Goal: Task Accomplishment & Management: Complete application form

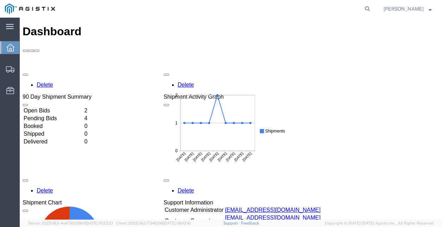
click at [83, 107] on td "Open Bids" at bounding box center [53, 110] width 60 height 7
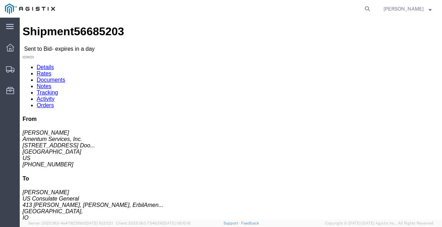
click link "Enter / Modify Bid"
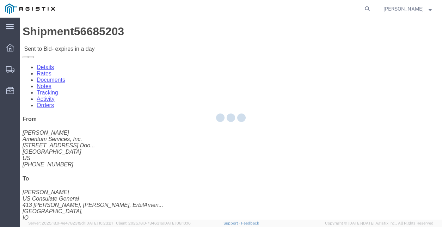
select select "21013"
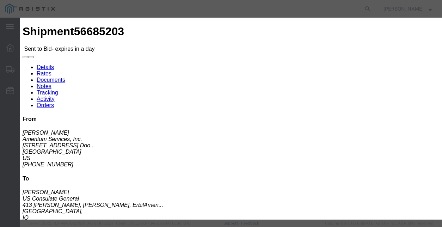
click select "Select Air LTL Standard 3 - 5 Day Ocean TL Standard 3 - 5 Day"
select select "39624"
click select "Select Air LTL Standard 3 - 5 Day Ocean TL Standard 3 - 5 Day"
click input "text"
type input "56685203"
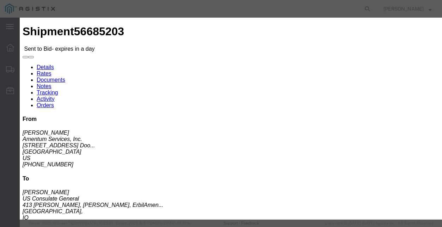
click div "Reference"
click select "Select Air Less than Truckload Multi-Leg Ocean Freight Rail Small Parcel Truckl…"
select select "AIR"
click select "Select Air Less than Truckload Multi-Leg Ocean Freight Rail Small Parcel Truckl…"
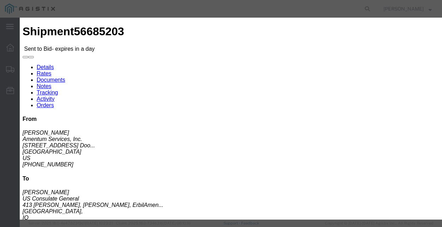
click textarea
type textarea "formal quote attached to documents"
click input "number"
type input "3435.04"
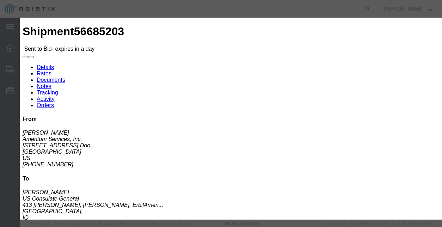
click button "Submit"
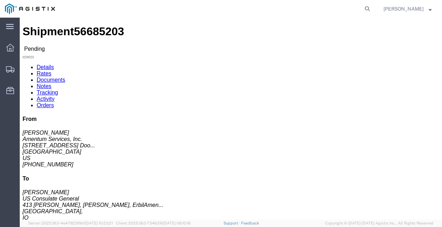
click link "Documents"
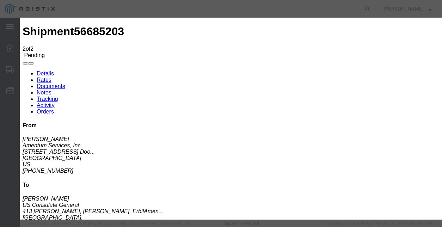
type input "C:\fakepath\RateQuoteORF950925-006.PDF.pdf"
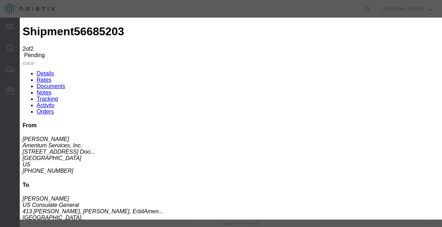
type input "FORMAL QUOTE"
type input "Quote"
select select "OTHER"
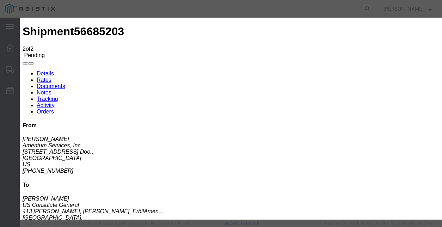
drag, startPoint x: 222, startPoint y: 74, endPoint x: 155, endPoint y: 65, distance: 68.4
type input "E"
type input "Formal Quote"
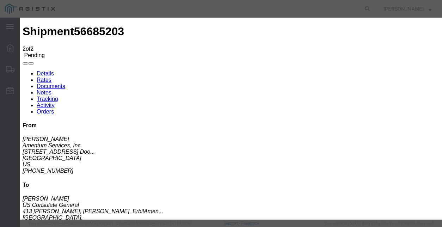
select select
